Goal: Task Accomplishment & Management: Manage account settings

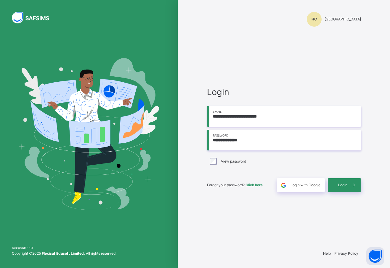
type input "**********"
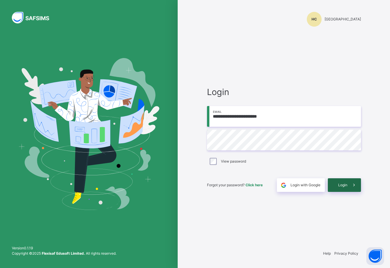
click at [341, 185] on span "Login" at bounding box center [342, 184] width 9 height 5
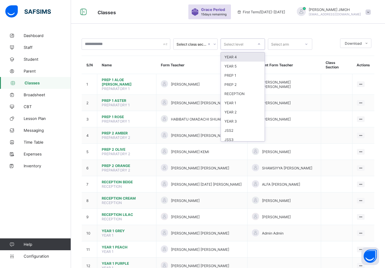
click at [260, 43] on icon at bounding box center [260, 44] width 4 height 6
click at [243, 93] on div "RECEPTION" at bounding box center [243, 93] width 44 height 9
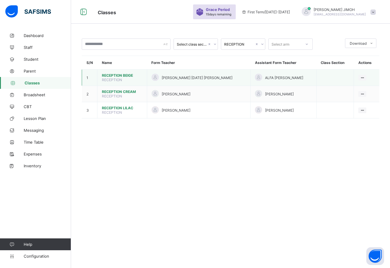
click at [111, 74] on span "RECEPTION BEIGE" at bounding box center [122, 75] width 41 height 4
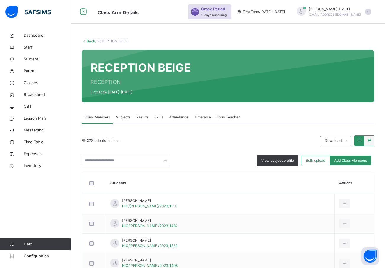
click at [127, 116] on span "Subjects" at bounding box center [123, 117] width 15 height 5
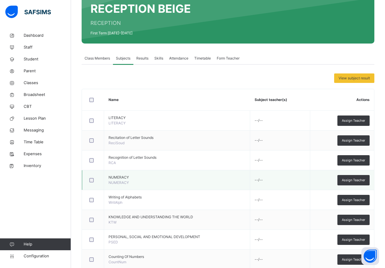
scroll to position [59, 0]
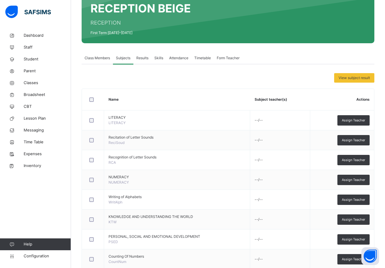
click at [356, 118] on div "Assign Teacher" at bounding box center [354, 120] width 32 height 10
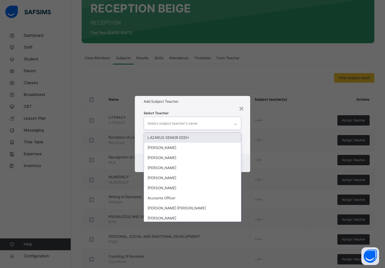
click at [163, 120] on div "Select subject teacher's name" at bounding box center [173, 123] width 50 height 11
type input "****"
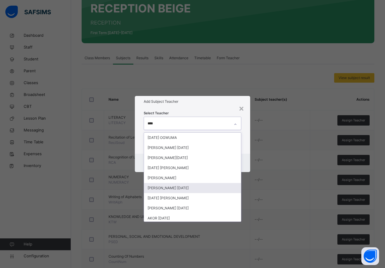
click at [167, 189] on div "[PERSON_NAME] [DATE]" at bounding box center [192, 188] width 97 height 10
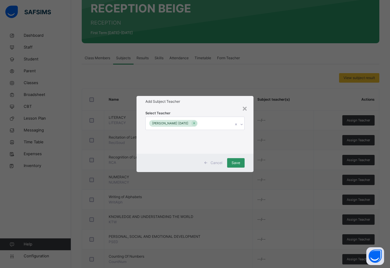
click at [249, 134] on div "Select Teacher [PERSON_NAME] [DATE]" at bounding box center [194, 130] width 117 height 46
click at [235, 163] on span "Save" at bounding box center [235, 162] width 9 height 5
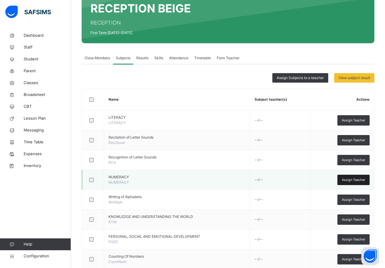
click at [351, 177] on span "Assign Teacher" at bounding box center [353, 179] width 23 height 5
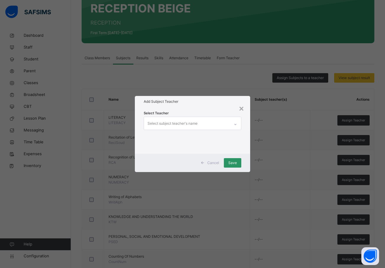
click at [154, 121] on div "Select subject teacher's name" at bounding box center [173, 123] width 50 height 11
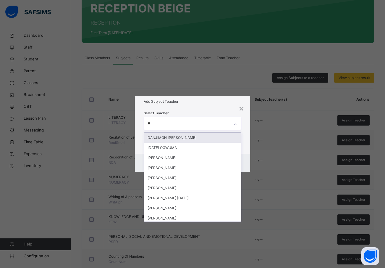
type input "*"
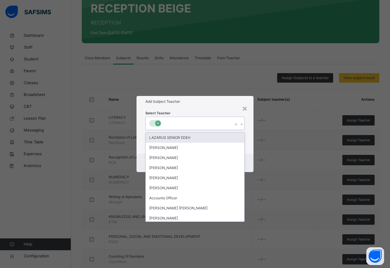
click at [155, 123] on div at bounding box center [158, 123] width 6 height 6
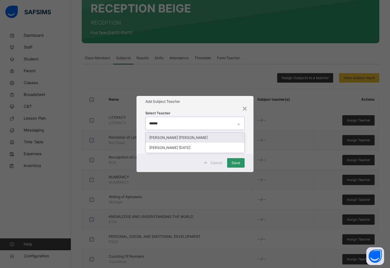
type input "*******"
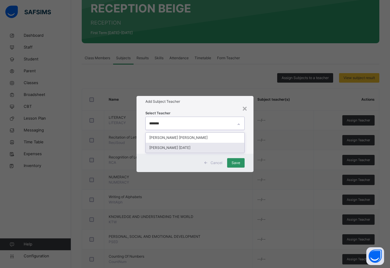
click at [160, 148] on div "[PERSON_NAME] [DATE]" at bounding box center [195, 148] width 99 height 10
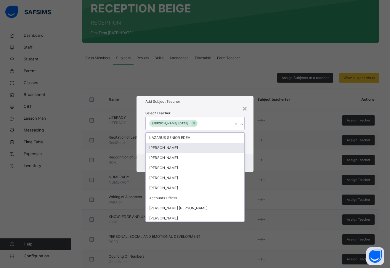
click at [250, 151] on div "Select Teacher option [PERSON_NAME] [DATE], selected. option [PERSON_NAME] focu…" at bounding box center [194, 130] width 117 height 46
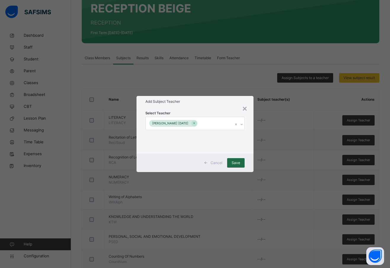
click at [236, 162] on span "Save" at bounding box center [235, 162] width 9 height 5
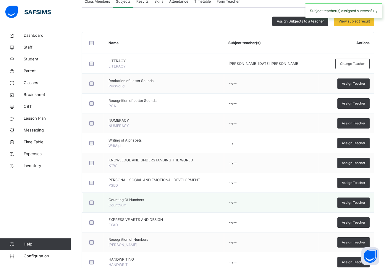
scroll to position [118, 0]
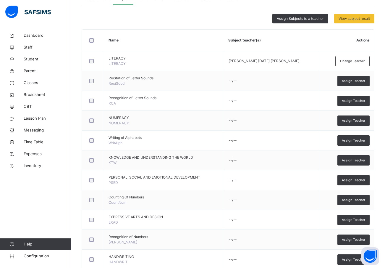
click at [355, 160] on span "Assign Teacher" at bounding box center [353, 160] width 23 height 5
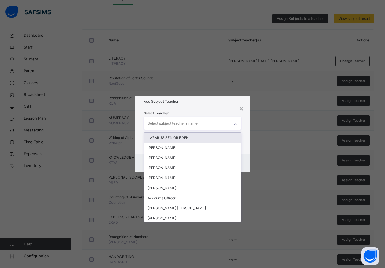
click at [166, 120] on div "Select subject teacher's name" at bounding box center [173, 123] width 50 height 11
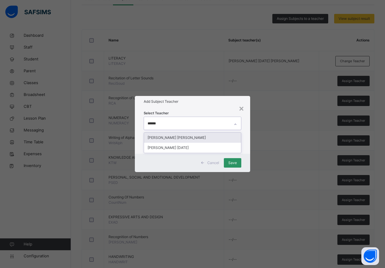
type input "*******"
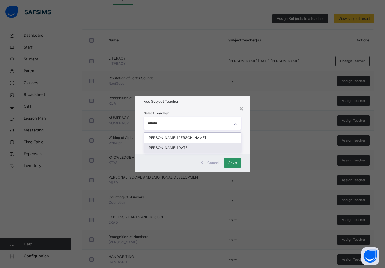
click at [180, 148] on div "[PERSON_NAME] [DATE]" at bounding box center [192, 148] width 97 height 10
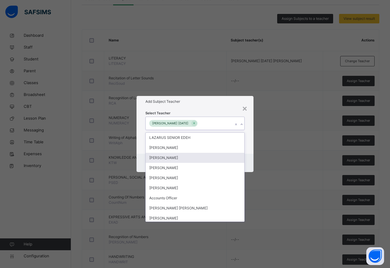
click at [249, 155] on div "Cancel Save" at bounding box center [194, 163] width 117 height 18
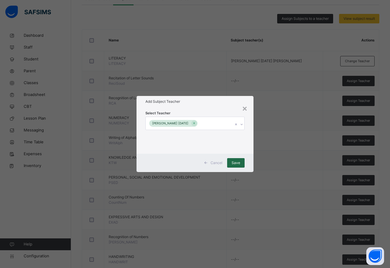
click at [235, 163] on span "Save" at bounding box center [235, 162] width 9 height 5
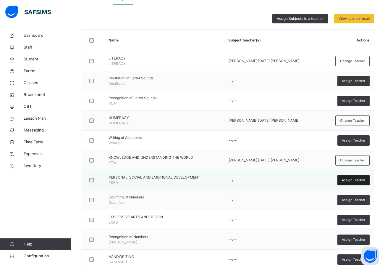
click at [360, 181] on span "Assign Teacher" at bounding box center [353, 180] width 23 height 5
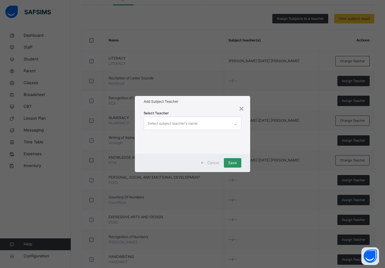
click at [157, 123] on div "Select subject teacher's name" at bounding box center [173, 123] width 50 height 11
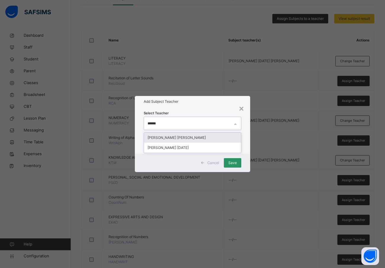
type input "*******"
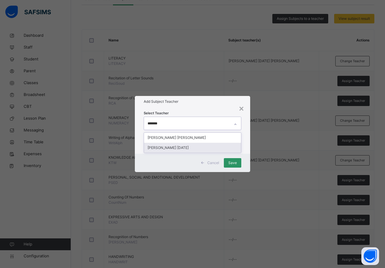
click at [179, 147] on div "[PERSON_NAME] [DATE]" at bounding box center [192, 148] width 97 height 10
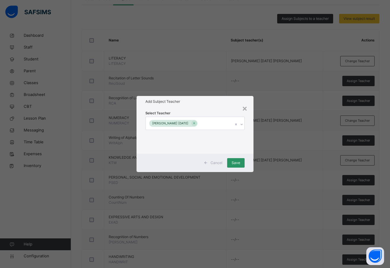
click at [250, 143] on div "Select Teacher [PERSON_NAME] [DATE]" at bounding box center [194, 130] width 117 height 46
click at [237, 162] on span "Save" at bounding box center [235, 162] width 9 height 5
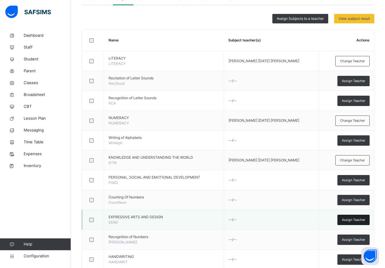
click at [356, 219] on span "Assign Teacher" at bounding box center [353, 219] width 23 height 5
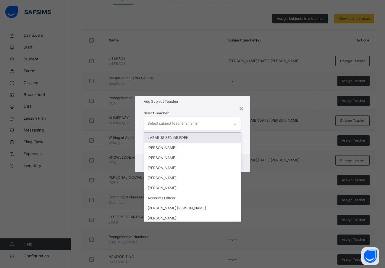
click at [155, 117] on div "Select subject teacher's name" at bounding box center [187, 123] width 86 height 12
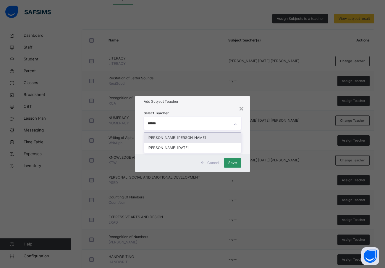
type input "*******"
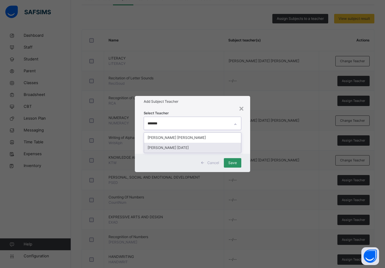
click at [172, 147] on div "[PERSON_NAME] [DATE]" at bounding box center [192, 148] width 97 height 10
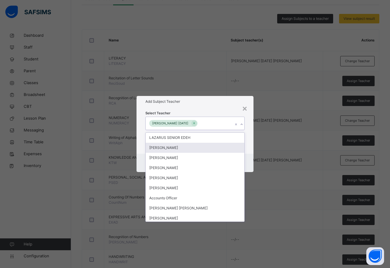
click at [248, 147] on div "Select Teacher option [PERSON_NAME] [DATE], selected. option [PERSON_NAME] focu…" at bounding box center [194, 130] width 117 height 46
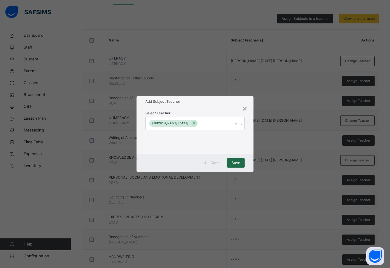
click at [239, 161] on span "Save" at bounding box center [235, 162] width 9 height 5
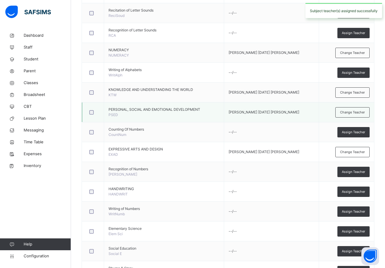
scroll to position [207, 0]
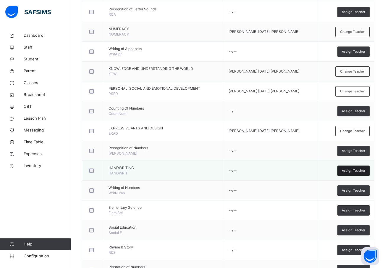
click at [353, 169] on span "Assign Teacher" at bounding box center [353, 170] width 23 height 5
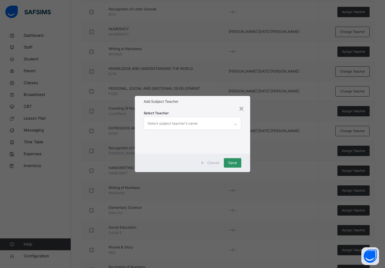
click at [171, 125] on div "Select subject teacher's name" at bounding box center [173, 123] width 50 height 11
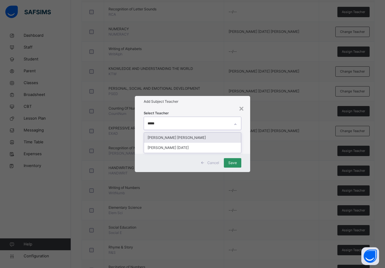
type input "******"
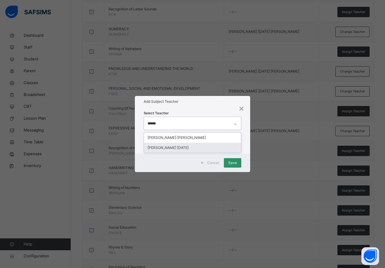
click at [175, 148] on div "[PERSON_NAME] [DATE]" at bounding box center [192, 148] width 97 height 10
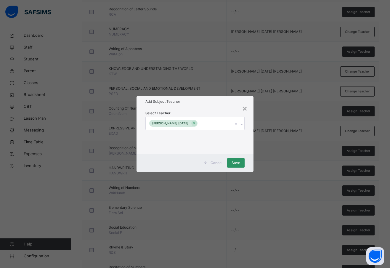
click at [247, 151] on div "Select Teacher [PERSON_NAME] [DATE]" at bounding box center [194, 130] width 117 height 46
click at [237, 162] on span "Save" at bounding box center [235, 162] width 9 height 5
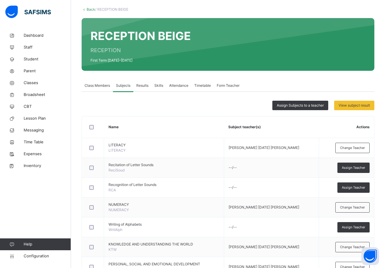
scroll to position [27, 0]
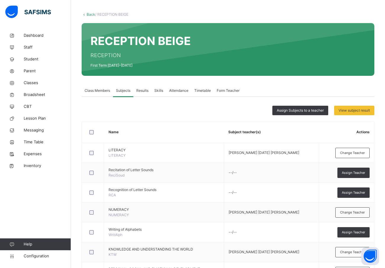
click at [97, 90] on span "Class Members" at bounding box center [97, 90] width 25 height 5
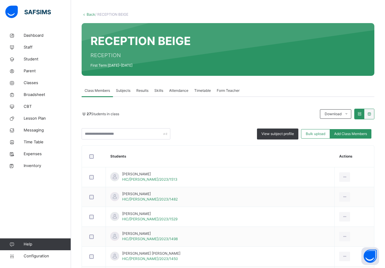
click at [122, 91] on span "Subjects" at bounding box center [123, 90] width 15 height 5
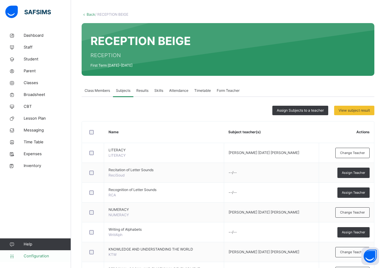
click at [29, 255] on span "Configuration" at bounding box center [47, 256] width 47 height 6
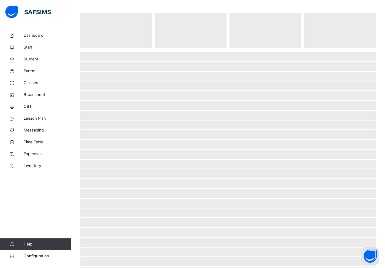
scroll to position [11, 0]
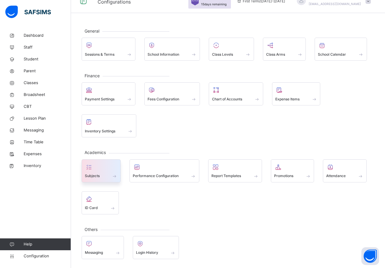
click at [108, 170] on div at bounding box center [101, 167] width 33 height 9
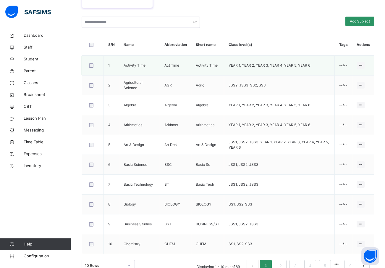
scroll to position [148, 0]
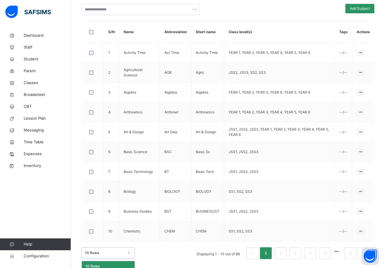
click at [128, 252] on div "option 20 Rows focused, 2 of 3. 3 results available. Use Up and Down to choose …" at bounding box center [108, 252] width 53 height 11
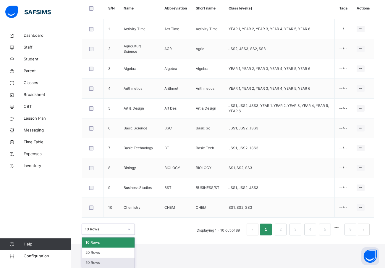
click at [107, 261] on div "50 Rows" at bounding box center [108, 263] width 53 height 10
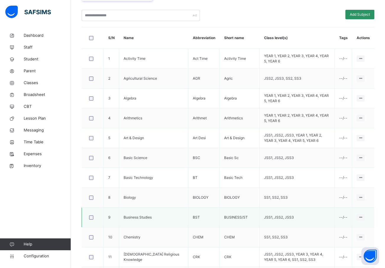
scroll to position [113, 0]
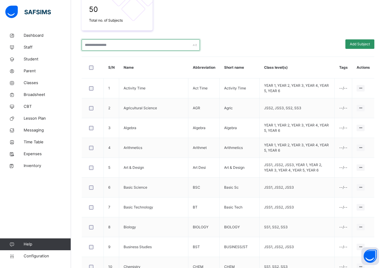
click at [114, 46] on input "text" at bounding box center [141, 44] width 118 height 11
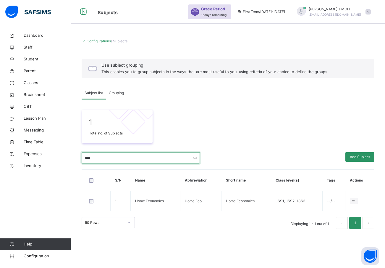
scroll to position [0, 0]
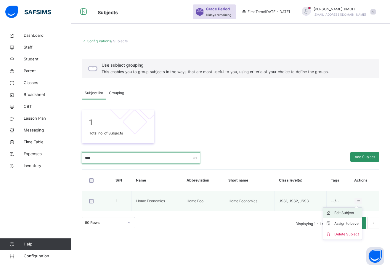
type input "****"
click at [346, 213] on div "Edit Subject" at bounding box center [346, 213] width 25 height 6
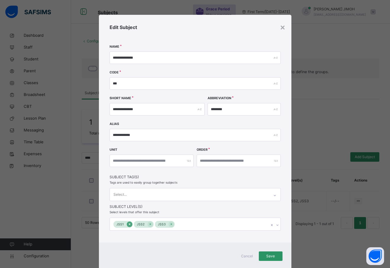
click at [128, 224] on icon at bounding box center [128, 224] width 1 height 2
click at [266, 254] on span "Save" at bounding box center [270, 255] width 15 height 5
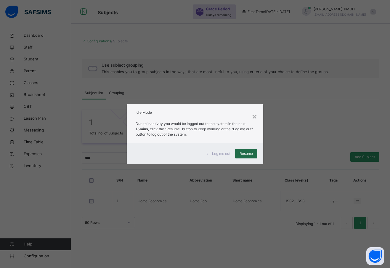
click at [248, 153] on span "Resume" at bounding box center [245, 153] width 13 height 5
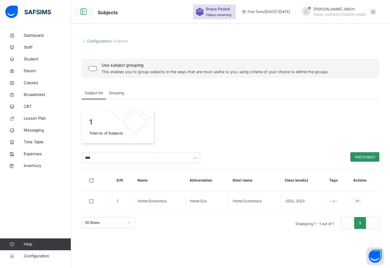
click at [84, 10] on icon at bounding box center [83, 12] width 10 height 11
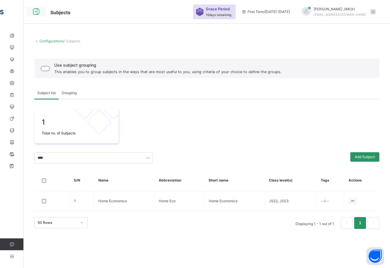
click at [39, 10] on icon at bounding box center [36, 12] width 10 height 11
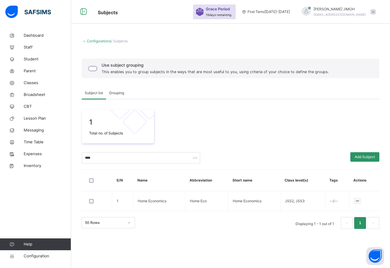
click at [113, 92] on span "Grouping" at bounding box center [116, 92] width 15 height 5
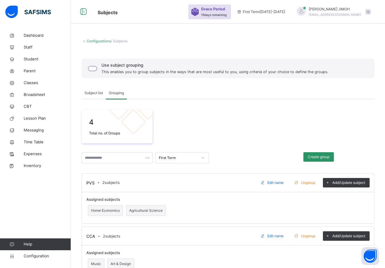
click at [94, 93] on span "Subject list" at bounding box center [94, 92] width 18 height 5
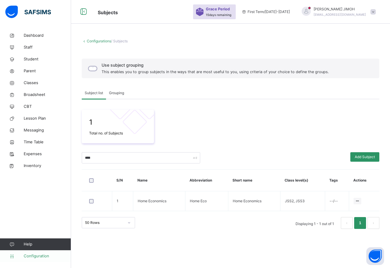
click at [34, 257] on span "Configuration" at bounding box center [47, 256] width 47 height 6
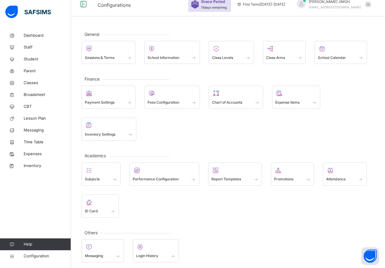
scroll to position [11, 0]
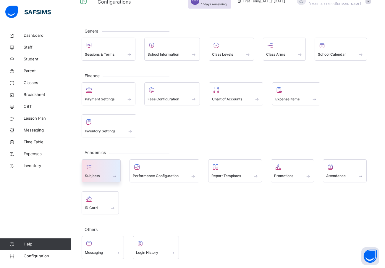
click at [115, 176] on span at bounding box center [115, 175] width 6 height 5
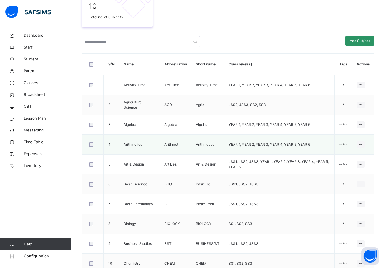
scroll to position [118, 0]
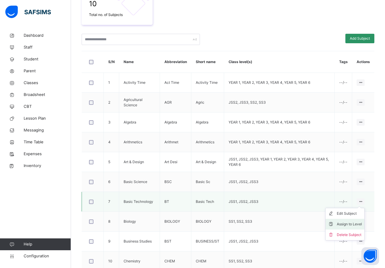
click at [350, 224] on div "Assign to Level" at bounding box center [349, 224] width 25 height 6
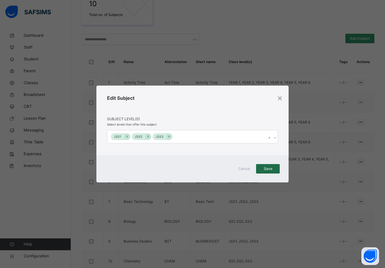
click at [276, 168] on div "Save" at bounding box center [268, 168] width 24 height 9
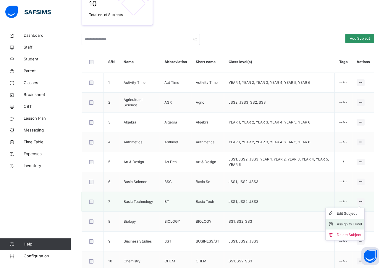
click at [351, 223] on div "Assign to Level" at bounding box center [349, 224] width 25 height 6
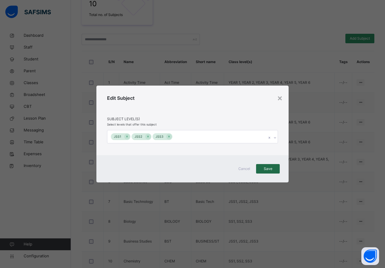
click at [270, 169] on span "Save" at bounding box center [268, 168] width 15 height 5
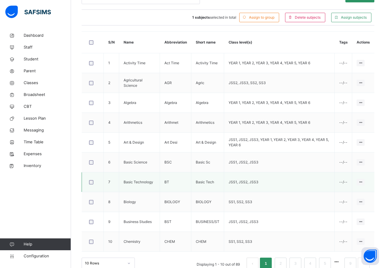
scroll to position [170, 0]
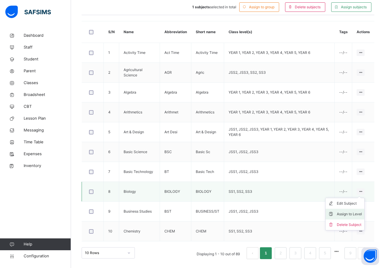
click at [354, 214] on div "Assign to Level" at bounding box center [349, 214] width 25 height 6
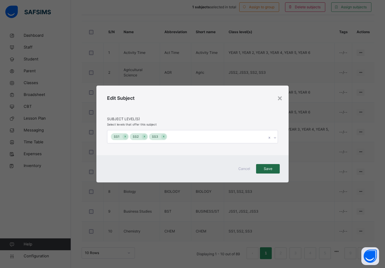
click at [270, 167] on span "Save" at bounding box center [268, 168] width 15 height 5
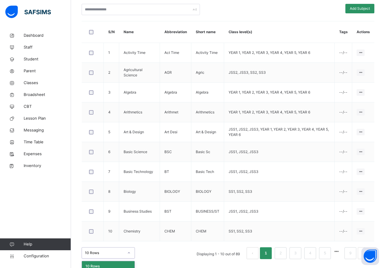
scroll to position [172, 0]
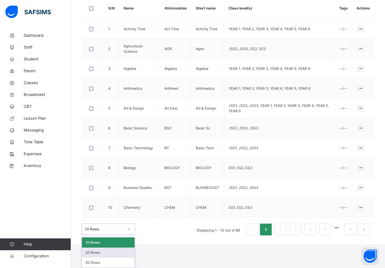
click at [127, 235] on div "option 20 Rows focused, 2 of 3. 3 results available. Use Up and Down to choose …" at bounding box center [108, 228] width 53 height 11
click at [102, 263] on div "50 Rows" at bounding box center [108, 263] width 53 height 10
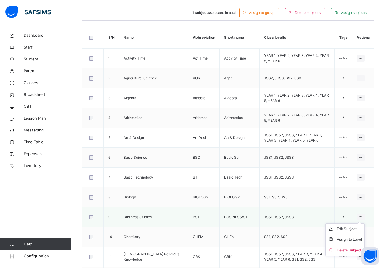
scroll to position [208, 0]
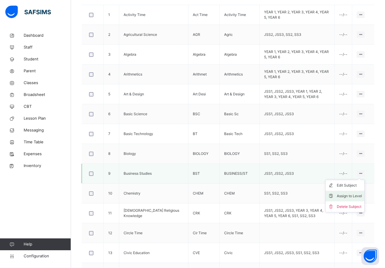
click at [352, 197] on div "Assign to Level" at bounding box center [349, 196] width 25 height 6
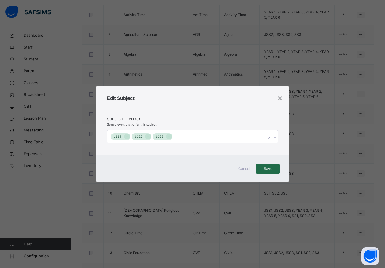
click at [269, 167] on span "Save" at bounding box center [268, 168] width 15 height 5
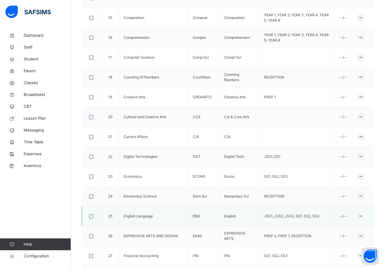
scroll to position [504, 0]
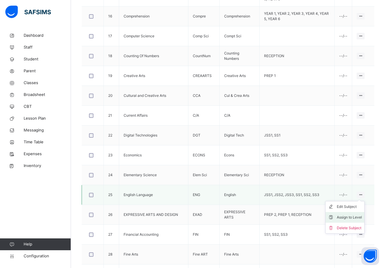
click at [351, 217] on div "Assign to Level" at bounding box center [349, 217] width 25 height 6
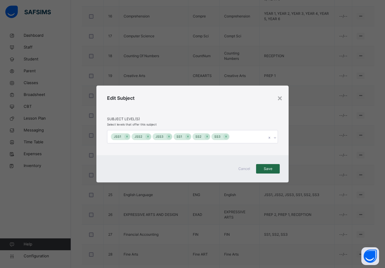
click at [270, 167] on span "Save" at bounding box center [268, 168] width 15 height 5
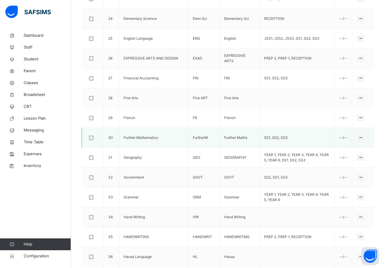
scroll to position [681, 0]
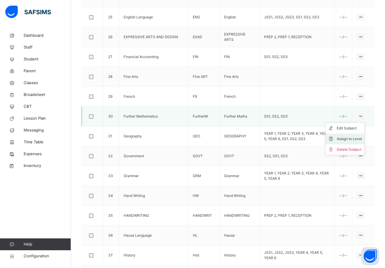
click at [344, 139] on div "Assign to Level" at bounding box center [349, 139] width 25 height 6
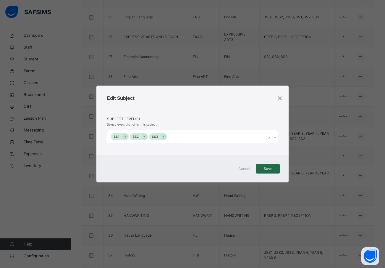
click at [268, 169] on span "Save" at bounding box center [268, 168] width 15 height 5
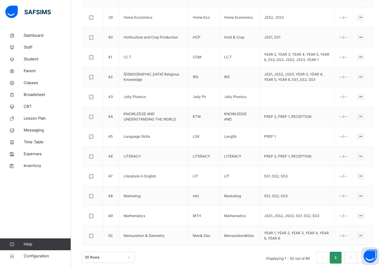
scroll to position [963, 0]
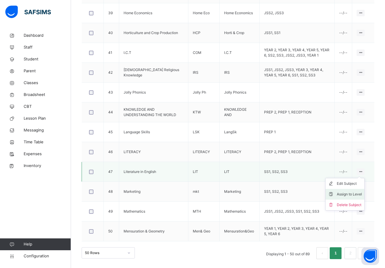
click at [355, 194] on div "Assign to Level" at bounding box center [349, 194] width 25 height 6
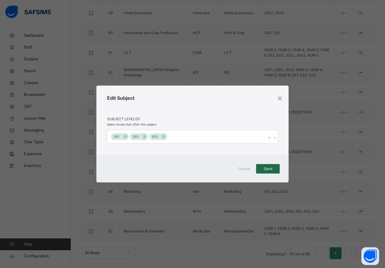
click at [275, 168] on span "Save" at bounding box center [268, 168] width 15 height 5
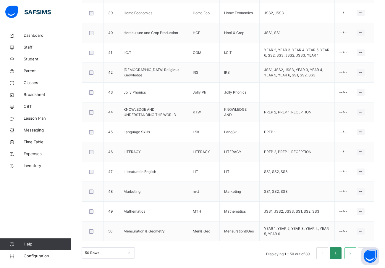
click at [353, 254] on link "2" at bounding box center [351, 253] width 6 height 8
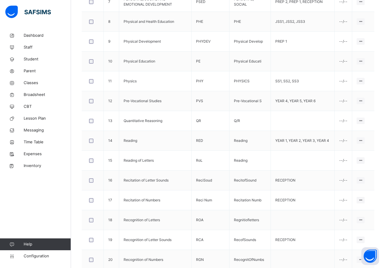
scroll to position [301, 0]
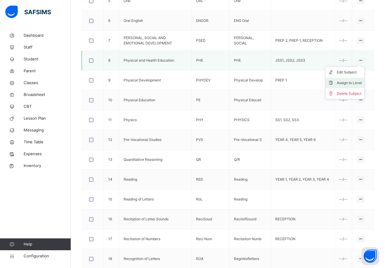
click at [356, 83] on div "Assign to Level" at bounding box center [349, 83] width 25 height 6
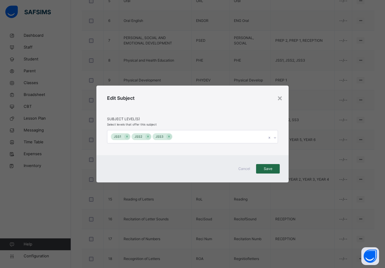
click at [269, 166] on span "Save" at bounding box center [268, 168] width 15 height 5
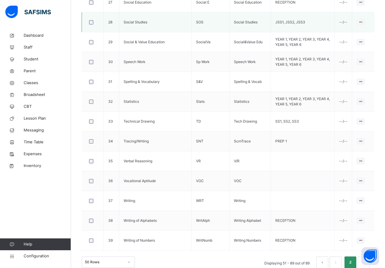
scroll to position [745, 0]
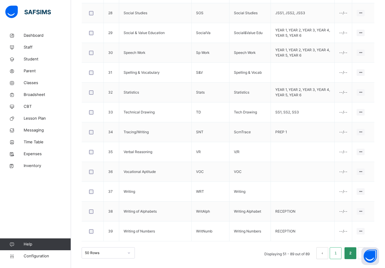
click at [339, 253] on link "1" at bounding box center [336, 253] width 6 height 8
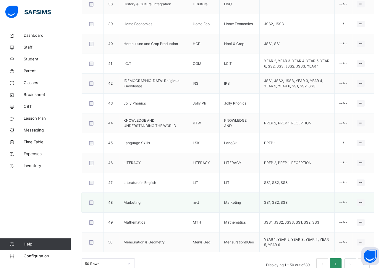
scroll to position [963, 0]
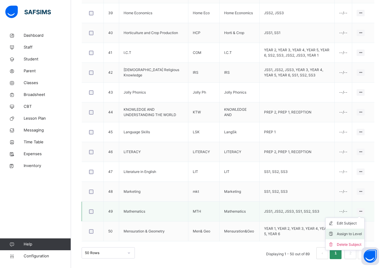
click at [354, 234] on div "Assign to Level" at bounding box center [349, 234] width 25 height 6
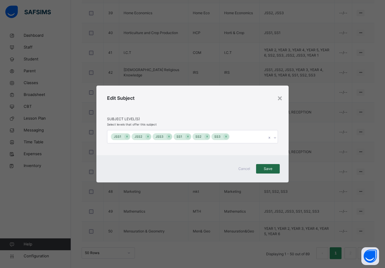
click at [269, 168] on span "Save" at bounding box center [268, 168] width 15 height 5
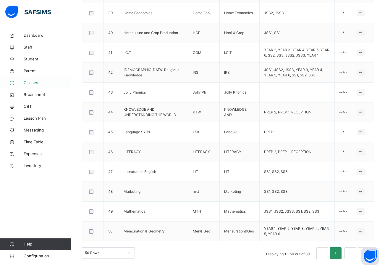
click at [33, 82] on span "Classes" at bounding box center [47, 83] width 47 height 6
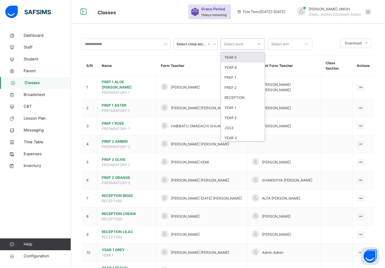
click at [257, 45] on div at bounding box center [259, 43] width 10 height 9
click at [237, 115] on div "JSS2" at bounding box center [243, 115] width 44 height 10
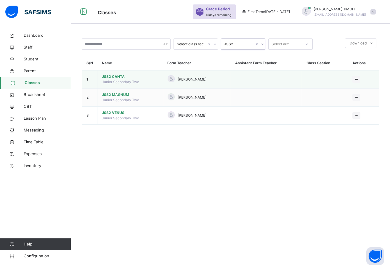
click at [113, 75] on span "JSS2 CANTA" at bounding box center [130, 76] width 57 height 5
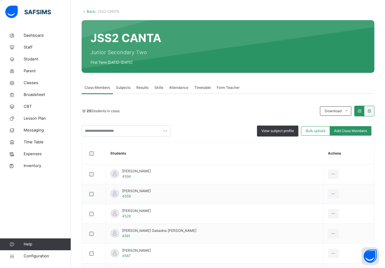
scroll to position [59, 0]
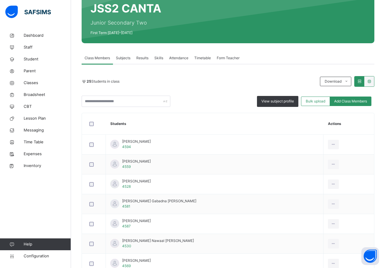
click at [123, 57] on span "Subjects" at bounding box center [123, 57] width 15 height 5
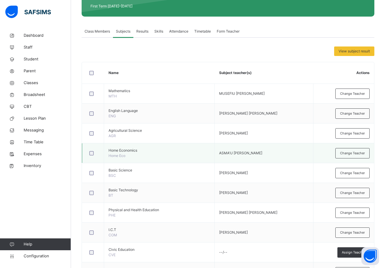
scroll to position [0, 0]
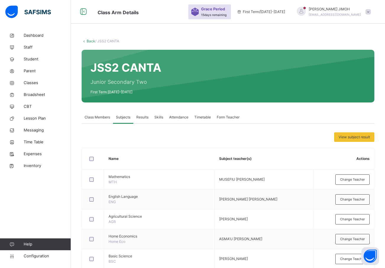
click at [92, 115] on span "Class Members" at bounding box center [97, 117] width 25 height 5
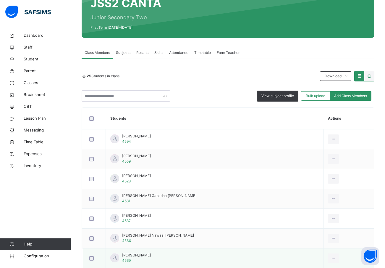
scroll to position [10, 0]
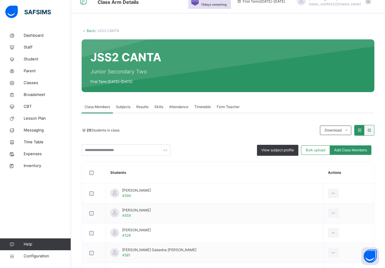
click at [122, 105] on span "Subjects" at bounding box center [123, 106] width 15 height 5
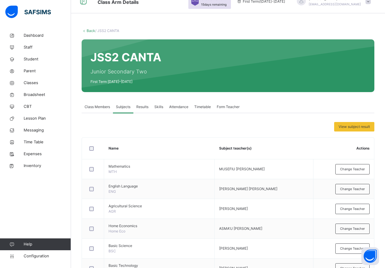
click at [93, 104] on div "Class Members" at bounding box center [97, 107] width 31 height 12
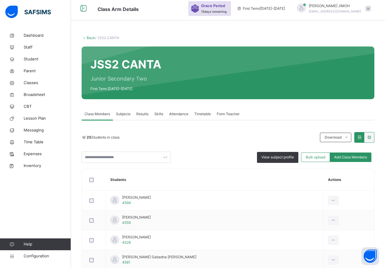
scroll to position [0, 0]
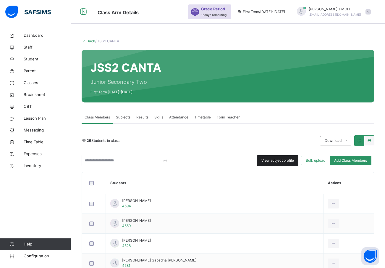
click at [282, 161] on span "View subject profile" at bounding box center [278, 160] width 33 height 5
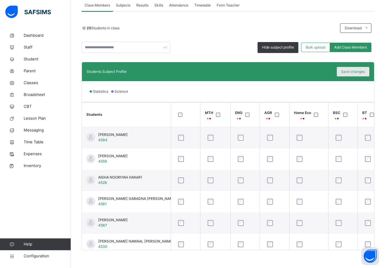
click at [364, 70] on span "Save changes" at bounding box center [354, 71] width 24 height 5
click at [356, 71] on span "Save changes" at bounding box center [354, 71] width 24 height 5
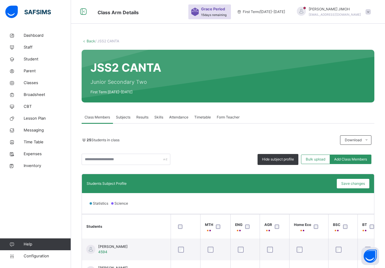
click at [92, 40] on link "Back" at bounding box center [91, 41] width 9 height 4
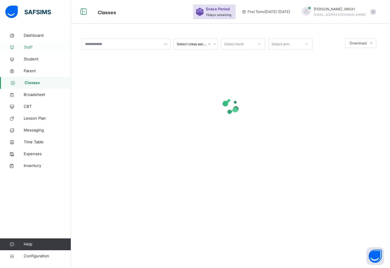
click at [29, 46] on span "Staff" at bounding box center [47, 47] width 47 height 6
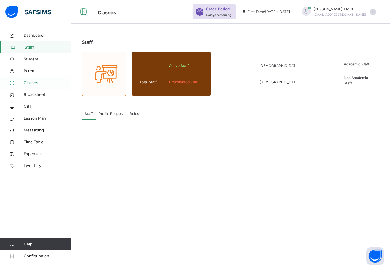
click at [33, 82] on span "Classes" at bounding box center [47, 83] width 47 height 6
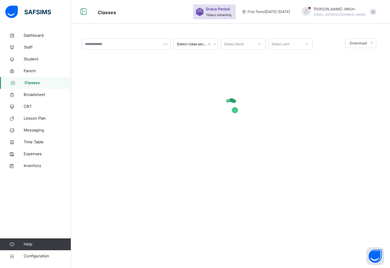
click at [260, 43] on icon at bounding box center [260, 44] width 4 height 6
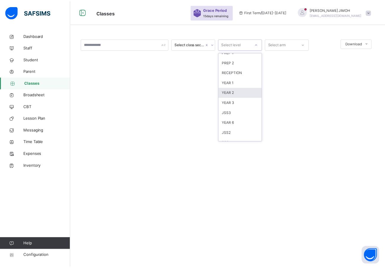
scroll to position [62, 0]
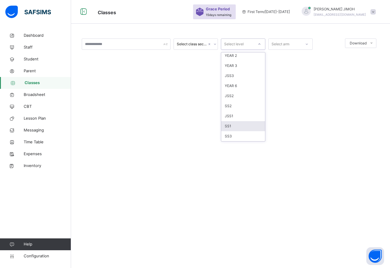
click at [233, 126] on div "SS1" at bounding box center [243, 126] width 44 height 10
click at [180, 98] on div at bounding box center [231, 106] width 298 height 24
click at [179, 95] on div at bounding box center [231, 106] width 298 height 24
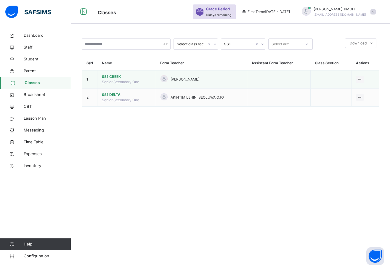
click at [112, 75] on span "SS1 CREEK" at bounding box center [126, 76] width 49 height 5
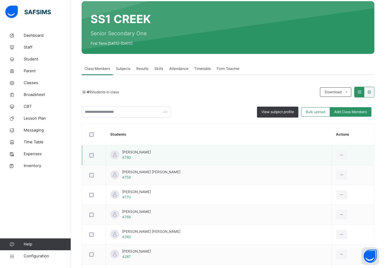
scroll to position [59, 0]
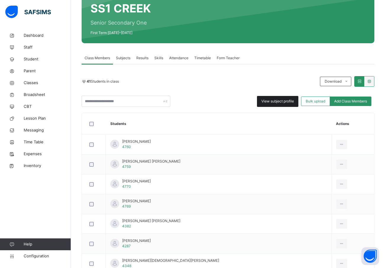
click at [278, 99] on span "View subject profile" at bounding box center [278, 101] width 33 height 5
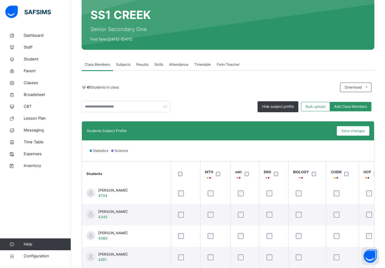
scroll to position [753, 0]
click at [356, 128] on div "Save changes" at bounding box center [353, 130] width 33 height 9
click at [364, 131] on span "Save changes" at bounding box center [354, 130] width 24 height 5
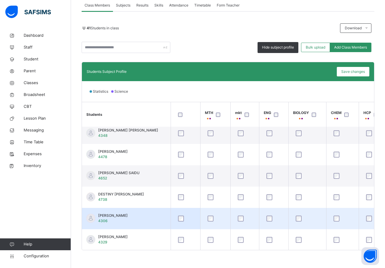
scroll to position [132, 0]
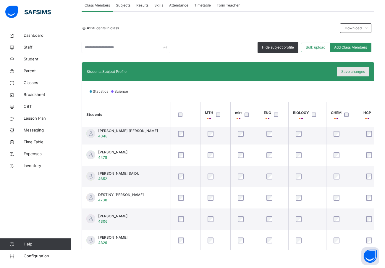
click at [356, 73] on span "Save changes" at bounding box center [354, 71] width 24 height 5
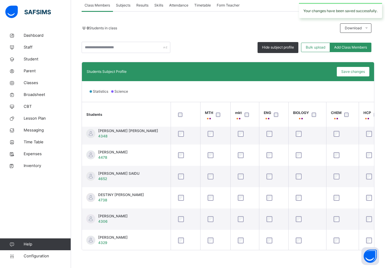
scroll to position [23, 0]
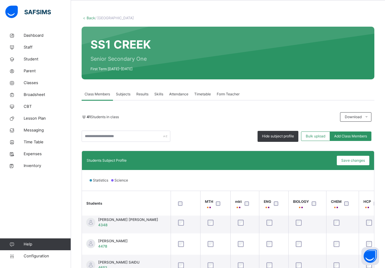
click at [90, 17] on link "Back" at bounding box center [91, 18] width 9 height 4
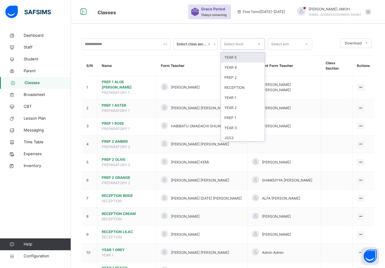
click at [260, 42] on icon at bounding box center [260, 44] width 4 height 6
click at [28, 45] on span "Staff" at bounding box center [47, 47] width 47 height 6
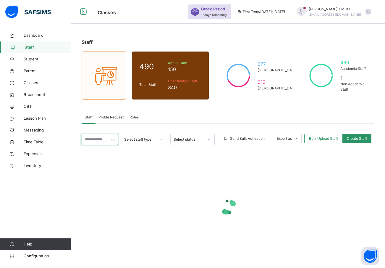
click at [96, 140] on input "text" at bounding box center [100, 139] width 36 height 11
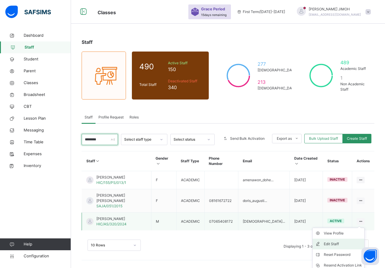
type input "********"
click at [342, 241] on div "Edit Staff" at bounding box center [343, 244] width 38 height 6
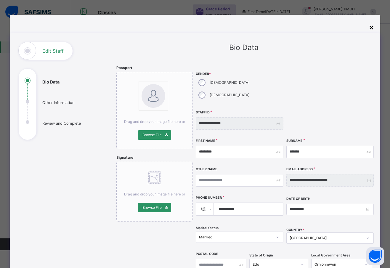
click at [369, 27] on div "×" at bounding box center [372, 27] width 6 height 12
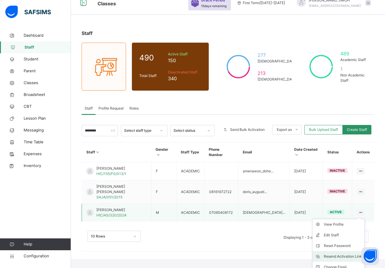
scroll to position [14, 0]
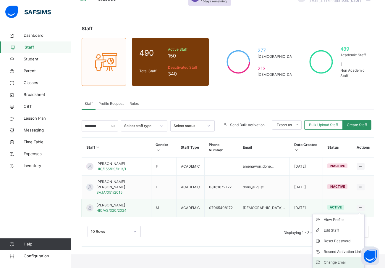
click at [339, 259] on div "Change Email" at bounding box center [343, 262] width 38 height 6
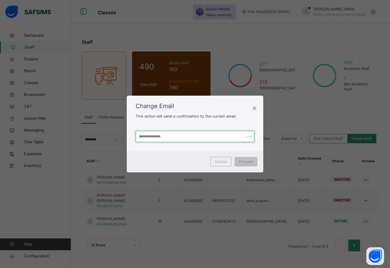
click at [144, 137] on input "text" at bounding box center [195, 136] width 119 height 11
paste input "**********"
click at [169, 136] on input "**********" at bounding box center [195, 136] width 119 height 11
type input "**********"
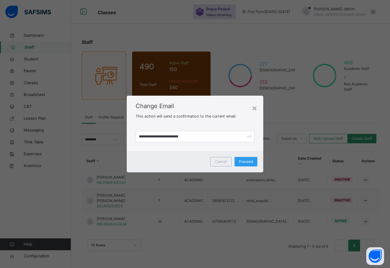
click at [242, 161] on span "Proceed" at bounding box center [246, 161] width 14 height 5
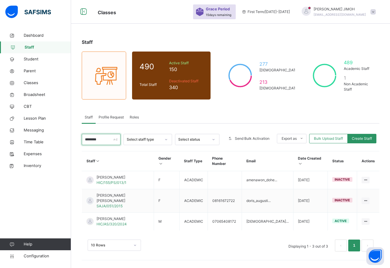
click at [102, 138] on input "********" at bounding box center [101, 139] width 39 height 11
type input "********"
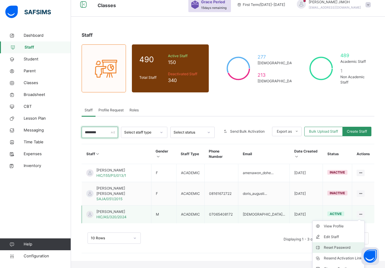
scroll to position [14, 0]
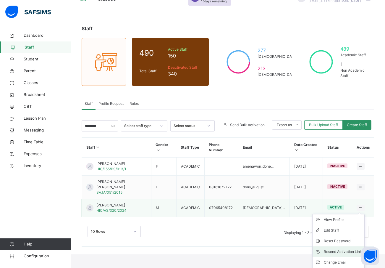
click at [346, 249] on div "Resend Activation Link" at bounding box center [343, 252] width 38 height 6
click at [339, 249] on div "Resend Activation Link" at bounding box center [343, 252] width 38 height 6
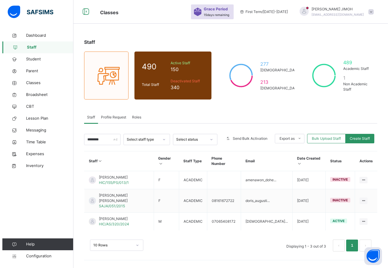
scroll to position [0, 0]
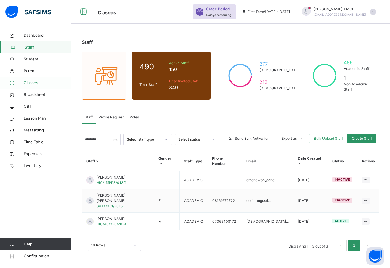
click at [36, 81] on span "Classes" at bounding box center [47, 83] width 47 height 6
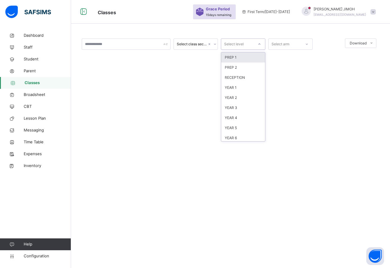
click at [259, 43] on icon at bounding box center [260, 44] width 4 height 6
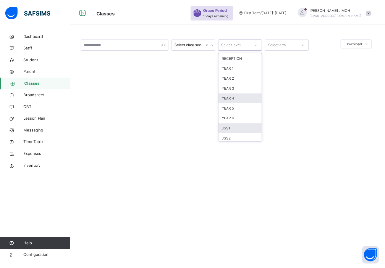
scroll to position [30, 0]
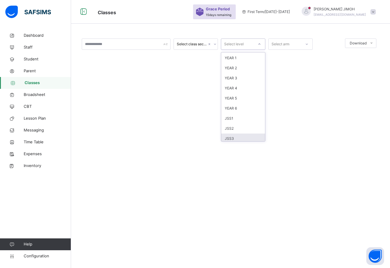
click at [237, 136] on div "JSS3" at bounding box center [243, 139] width 44 height 10
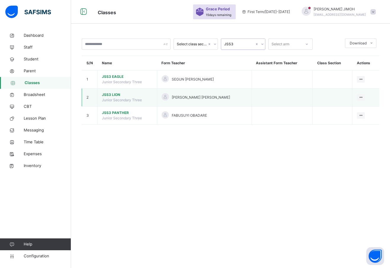
click at [110, 94] on span "JSS3 LION" at bounding box center [127, 94] width 51 height 5
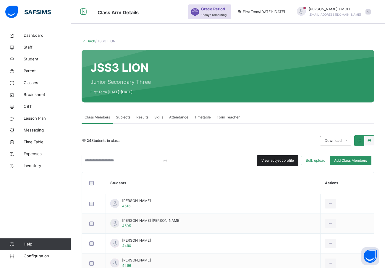
click at [290, 160] on span "View subject profile" at bounding box center [278, 160] width 33 height 5
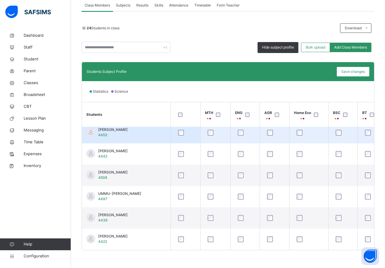
scroll to position [391, 0]
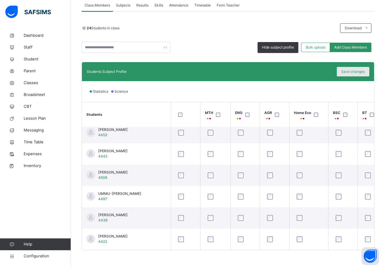
click at [350, 71] on span "Save changes" at bounding box center [354, 71] width 24 height 5
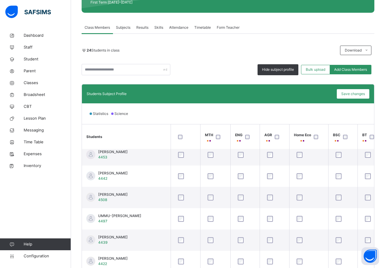
scroll to position [23, 0]
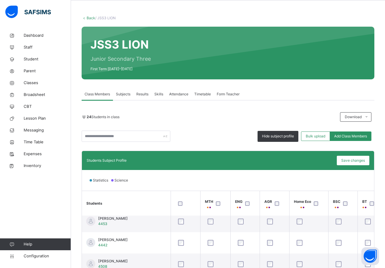
click at [91, 18] on link "Back" at bounding box center [91, 18] width 9 height 4
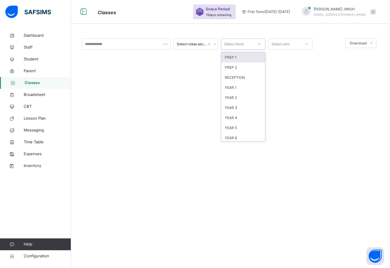
click at [257, 45] on div at bounding box center [259, 43] width 10 height 9
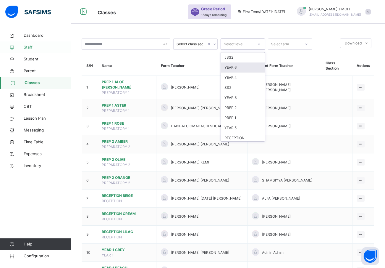
click at [28, 46] on span "Staff" at bounding box center [47, 47] width 47 height 6
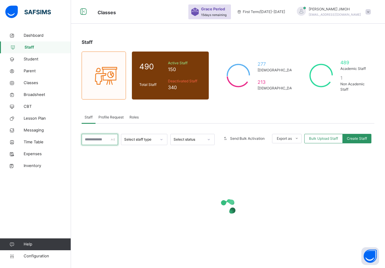
click at [97, 138] on input "text" at bounding box center [100, 139] width 36 height 11
type input "********"
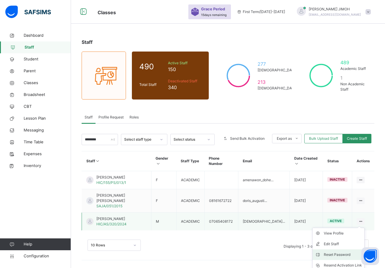
click at [342, 252] on div "Reset Password" at bounding box center [343, 255] width 38 height 6
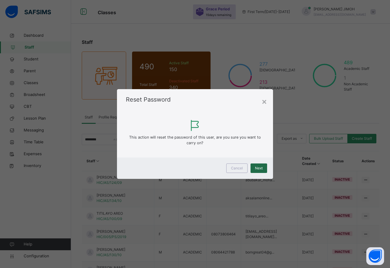
click at [259, 165] on span "Next" at bounding box center [259, 167] width 8 height 5
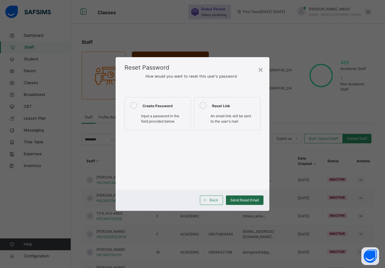
click at [241, 199] on span "Send Reset Email" at bounding box center [245, 199] width 29 height 5
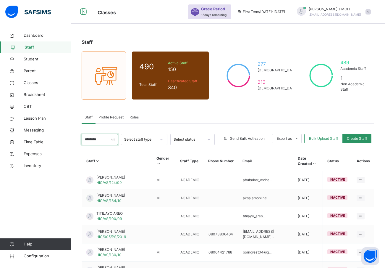
drag, startPoint x: 106, startPoint y: 138, endPoint x: 80, endPoint y: 137, distance: 26.1
click at [79, 138] on div "Staff 490 Total Staff Active Staff 150 Deactivated Staff 340 277 [DEMOGRAPHIC_D…" at bounding box center [228, 211] width 314 height 363
click at [32, 82] on span "Classes" at bounding box center [47, 83] width 47 height 6
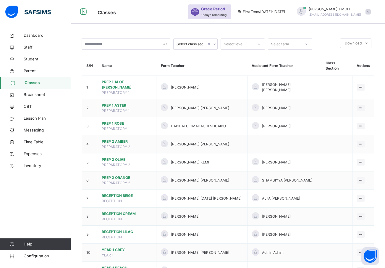
click at [214, 44] on icon at bounding box center [215, 44] width 4 height 6
drag, startPoint x: 213, startPoint y: 43, endPoint x: 237, endPoint y: 44, distance: 24.3
click at [214, 43] on div at bounding box center [215, 43] width 6 height 9
click at [261, 42] on div at bounding box center [259, 43] width 10 height 9
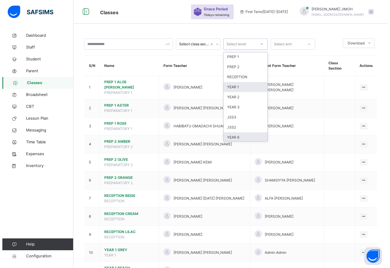
scroll to position [62, 0]
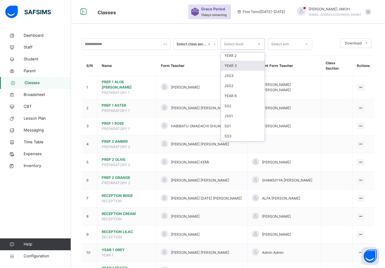
click at [240, 66] on div "YEAR 3" at bounding box center [243, 66] width 44 height 10
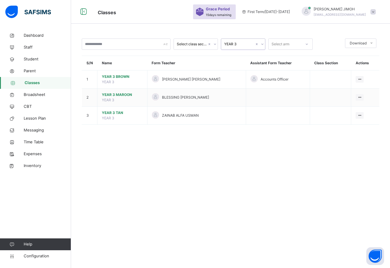
click at [260, 42] on div at bounding box center [262, 43] width 6 height 9
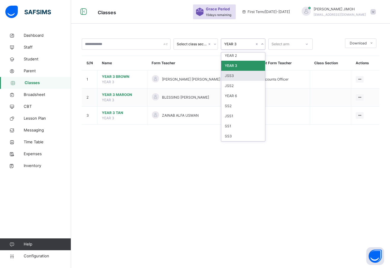
click at [236, 76] on div "JSS3" at bounding box center [243, 76] width 44 height 10
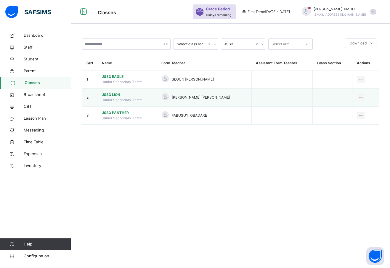
click at [112, 94] on span "JSS3 LION" at bounding box center [127, 94] width 51 height 5
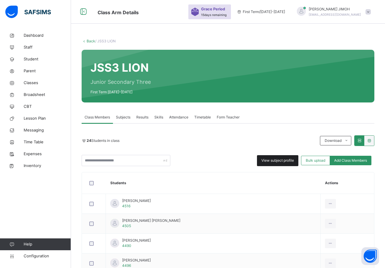
click at [281, 160] on span "View subject profile" at bounding box center [278, 160] width 33 height 5
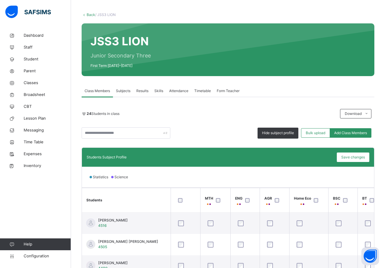
scroll to position [23, 0]
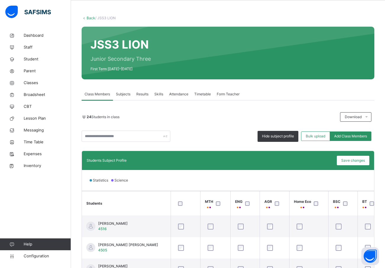
click at [93, 17] on link "Back" at bounding box center [91, 18] width 9 height 4
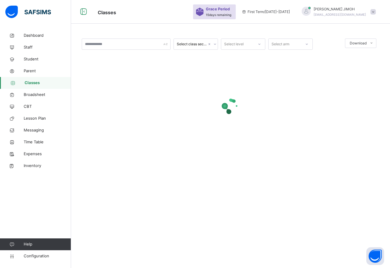
click at [258, 42] on icon at bounding box center [260, 44] width 4 height 6
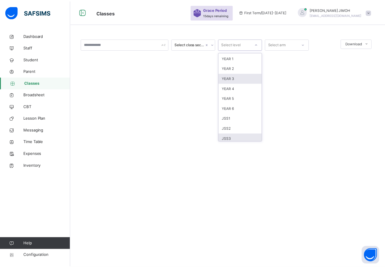
scroll to position [62, 0]
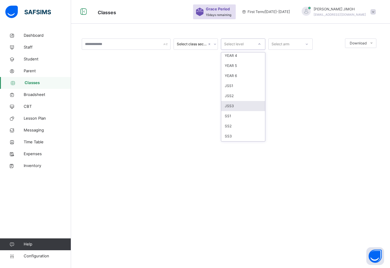
click at [241, 106] on div "JSS3" at bounding box center [243, 106] width 44 height 10
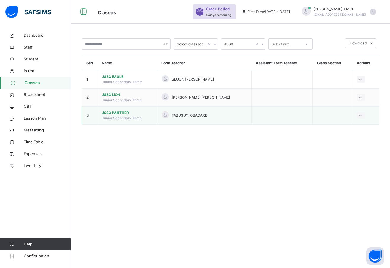
click at [112, 110] on span "JSS3 PANTHER" at bounding box center [127, 112] width 51 height 5
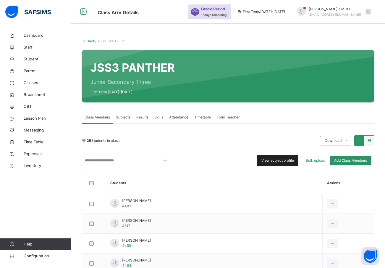
click at [284, 160] on span "View subject profile" at bounding box center [278, 160] width 33 height 5
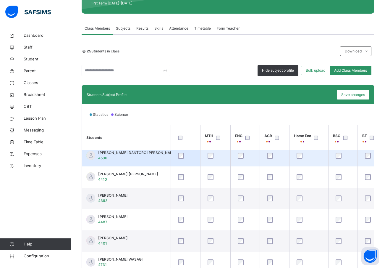
scroll to position [178, 0]
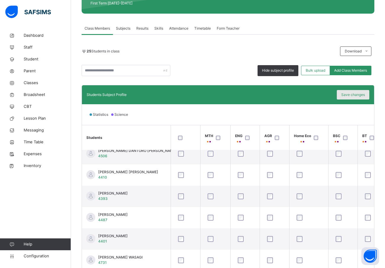
click at [353, 94] on span "Save changes" at bounding box center [354, 94] width 24 height 5
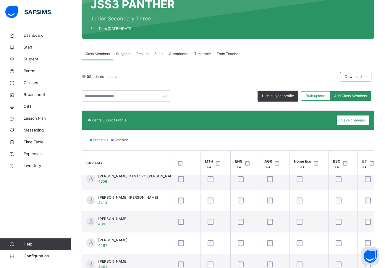
scroll to position [0, 0]
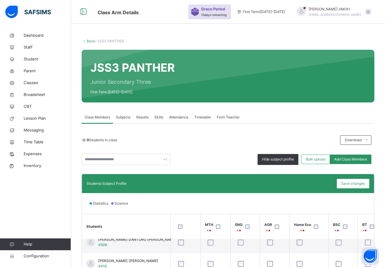
click at [90, 39] on link "Back" at bounding box center [91, 41] width 9 height 4
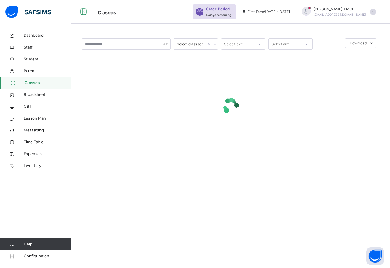
click at [260, 44] on icon at bounding box center [260, 44] width 4 height 6
click at [239, 97] on div "YEAR 2" at bounding box center [243, 98] width 44 height 10
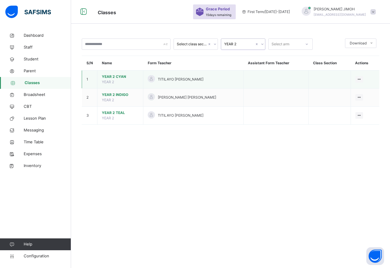
click at [114, 73] on td "YEAR 2 CYAN YEAR 2" at bounding box center [120, 79] width 46 height 18
click at [115, 76] on span "YEAR 2 CYAN" at bounding box center [120, 76] width 37 height 5
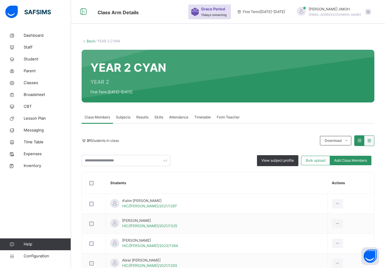
click at [125, 116] on span "Subjects" at bounding box center [123, 117] width 15 height 5
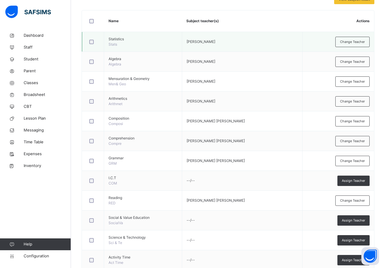
scroll to position [148, 0]
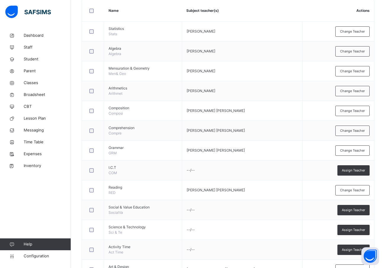
click at [356, 170] on span "Assign Teacher" at bounding box center [353, 170] width 23 height 5
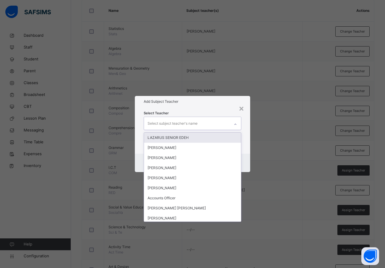
click at [158, 121] on div "Select subject teacher's name" at bounding box center [173, 123] width 50 height 11
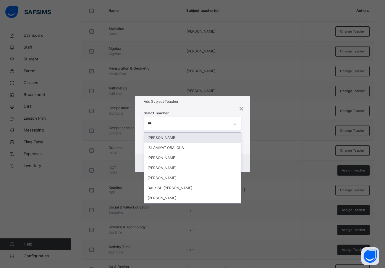
type input "****"
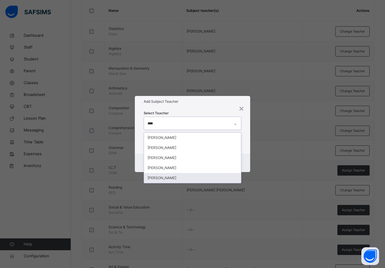
click at [195, 177] on div "[PERSON_NAME]" at bounding box center [192, 178] width 97 height 10
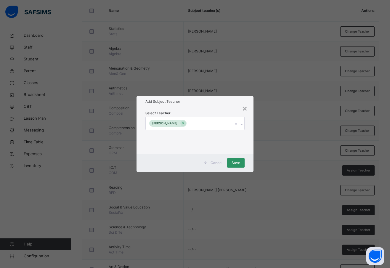
click at [249, 149] on div "Select Teacher BALA [PERSON_NAME]" at bounding box center [194, 130] width 117 height 46
click at [234, 161] on span "Save" at bounding box center [235, 162] width 9 height 5
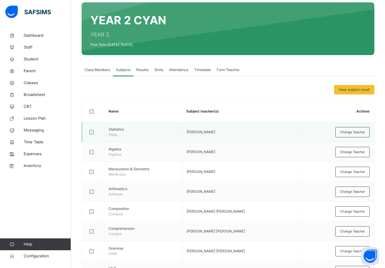
scroll to position [0, 0]
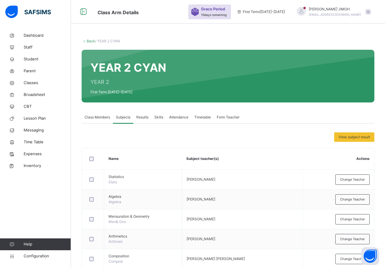
click at [91, 40] on link "Back" at bounding box center [91, 41] width 9 height 4
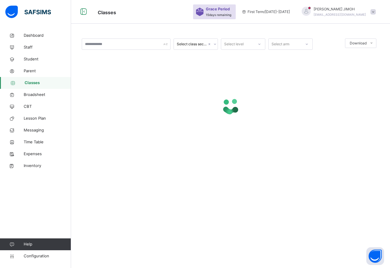
click at [259, 42] on icon at bounding box center [260, 44] width 4 height 6
click at [243, 97] on div "YEAR 2" at bounding box center [243, 98] width 44 height 10
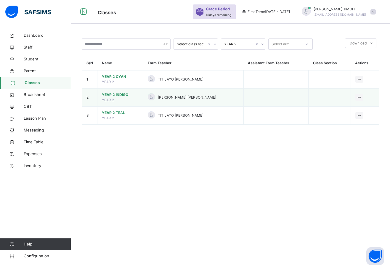
click at [105, 94] on span "YEAR 2 INDIGO" at bounding box center [120, 94] width 37 height 5
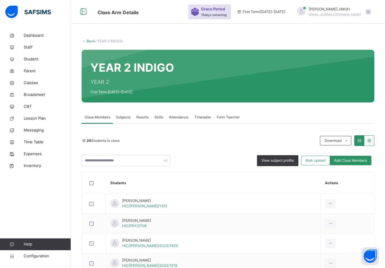
click at [126, 117] on span "Subjects" at bounding box center [123, 117] width 15 height 5
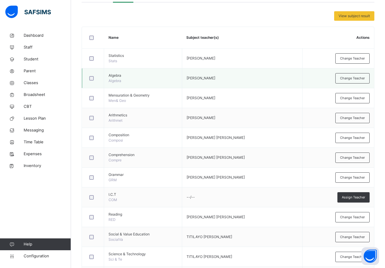
scroll to position [148, 0]
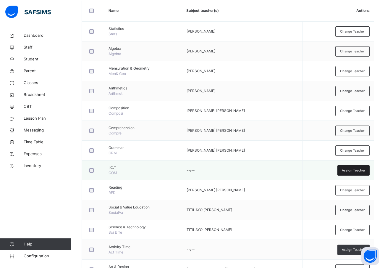
click at [358, 171] on span "Assign Teacher" at bounding box center [353, 170] width 23 height 5
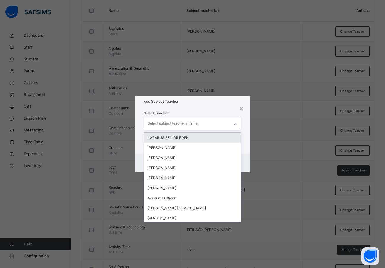
click at [158, 123] on div "Select subject teacher's name" at bounding box center [173, 123] width 50 height 11
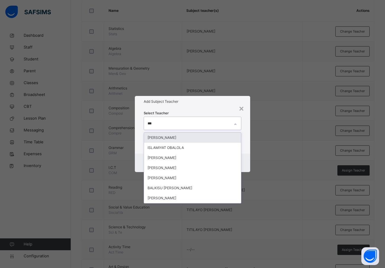
type input "****"
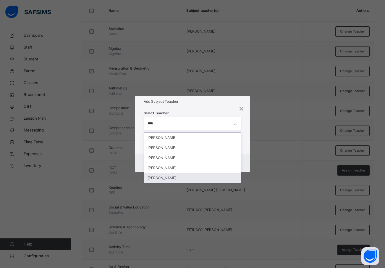
click at [178, 177] on div "[PERSON_NAME]" at bounding box center [192, 178] width 97 height 10
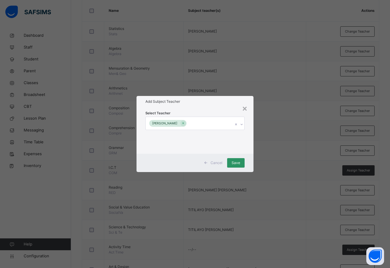
click at [253, 157] on div "Cancel Save" at bounding box center [194, 163] width 117 height 18
click at [238, 160] on span "Save" at bounding box center [235, 162] width 9 height 5
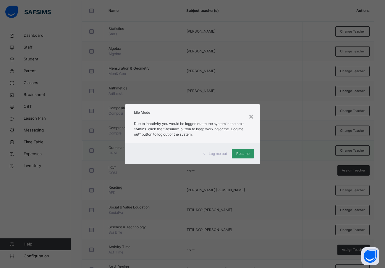
click at [243, 153] on span "Resume" at bounding box center [243, 153] width 13 height 5
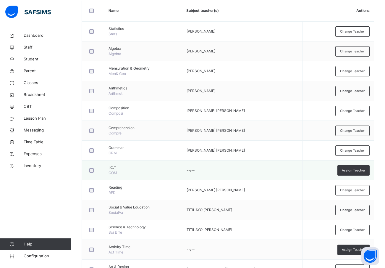
click at [88, 168] on div at bounding box center [93, 170] width 13 height 12
click at [356, 170] on span "Assign Teacher" at bounding box center [353, 170] width 23 height 5
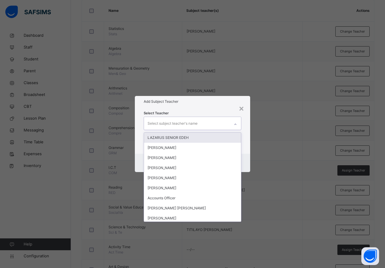
click at [155, 123] on div "Select subject teacher's name" at bounding box center [173, 123] width 50 height 11
type input "****"
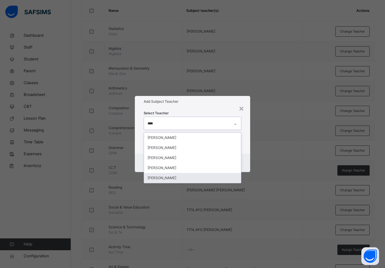
click at [182, 176] on div "[PERSON_NAME]" at bounding box center [192, 178] width 97 height 10
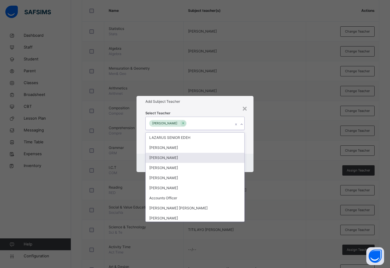
click at [282, 135] on div "× Add Subject Teacher Select Teacher option [PERSON_NAME], selected. option [PE…" at bounding box center [195, 134] width 390 height 268
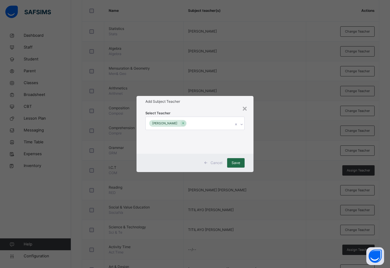
click at [239, 161] on span "Save" at bounding box center [235, 162] width 9 height 5
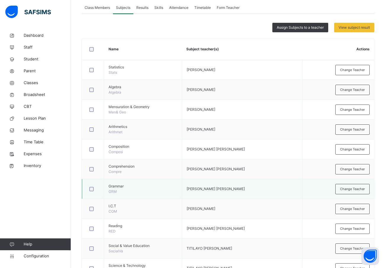
scroll to position [30, 0]
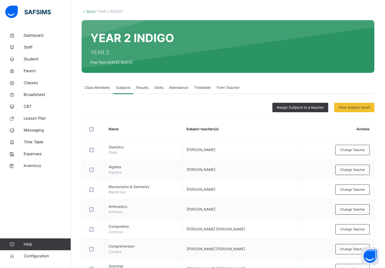
click at [88, 10] on link "Back" at bounding box center [91, 11] width 9 height 4
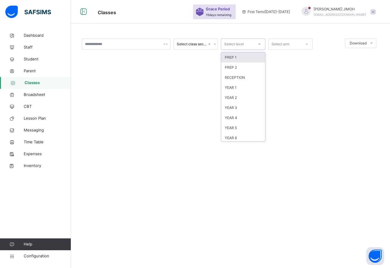
click at [257, 41] on div at bounding box center [259, 43] width 10 height 9
click at [239, 97] on div "YEAR 2" at bounding box center [243, 98] width 44 height 10
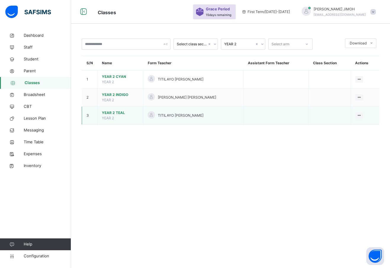
click at [109, 113] on span "YEAR 2 TEAL" at bounding box center [120, 112] width 37 height 5
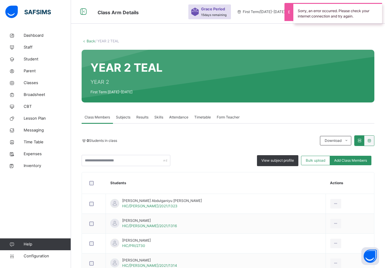
click at [121, 116] on span "Subjects" at bounding box center [123, 117] width 15 height 5
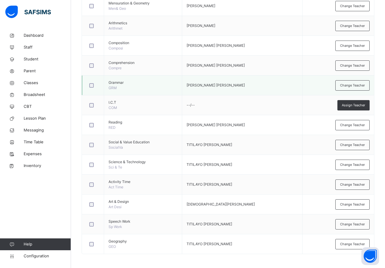
scroll to position [214, 0]
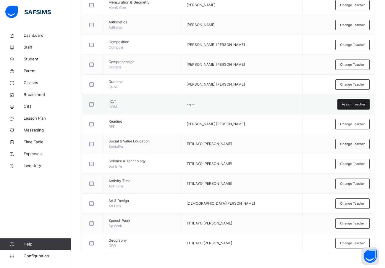
click at [354, 103] on span "Assign Teacher" at bounding box center [353, 104] width 23 height 5
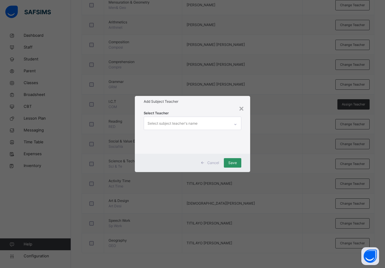
click at [157, 123] on div "Select subject teacher's name" at bounding box center [173, 123] width 50 height 11
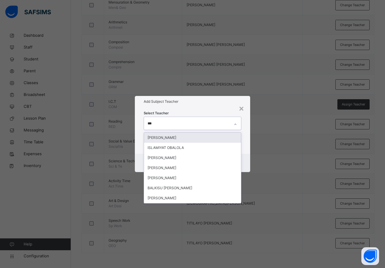
type input "****"
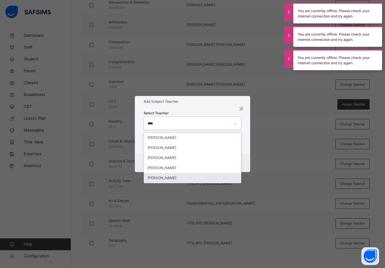
click at [167, 177] on div "[PERSON_NAME]" at bounding box center [192, 178] width 97 height 10
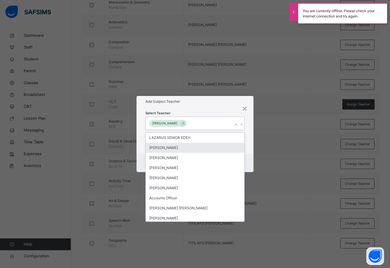
click at [249, 152] on div "Select Teacher option [PERSON_NAME], selected. option [PERSON_NAME] focused, 2 …" at bounding box center [194, 130] width 117 height 46
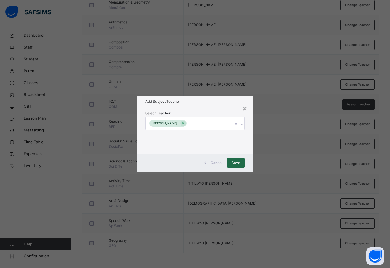
click at [239, 160] on span "Save" at bounding box center [235, 162] width 9 height 5
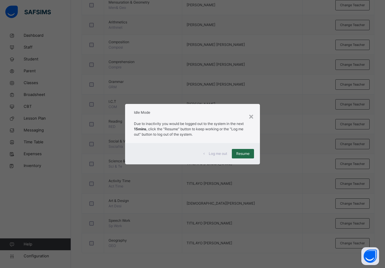
click at [242, 156] on div "Resume" at bounding box center [243, 153] width 22 height 9
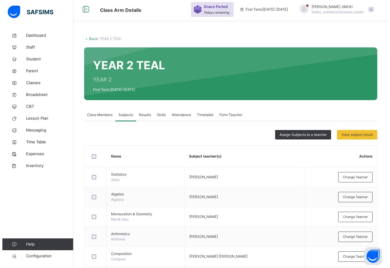
scroll to position [0, 0]
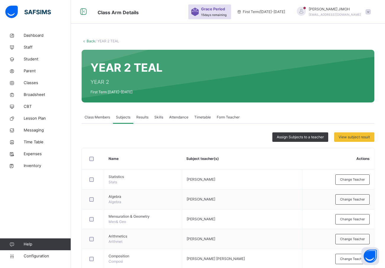
click at [93, 38] on div "Back / YEAR 2 TEAL" at bounding box center [228, 40] width 293 height 5
click at [91, 41] on link "Back" at bounding box center [91, 41] width 9 height 4
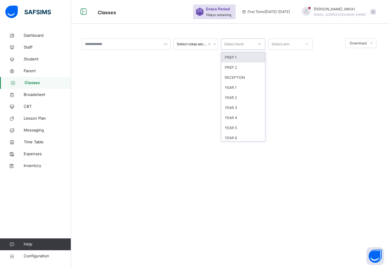
click at [259, 43] on icon at bounding box center [260, 44] width 4 height 6
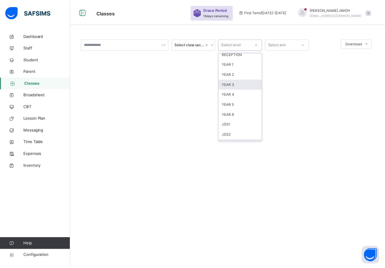
scroll to position [62, 0]
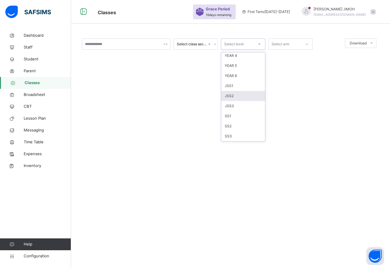
click at [236, 95] on div "JSS2" at bounding box center [243, 96] width 44 height 10
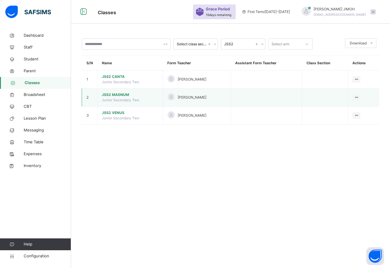
click at [115, 94] on span "JSS2 MAGNUM" at bounding box center [130, 94] width 57 height 5
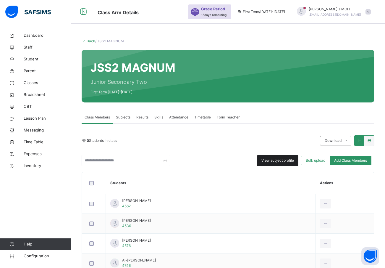
click at [276, 158] on span "View subject profile" at bounding box center [278, 160] width 33 height 5
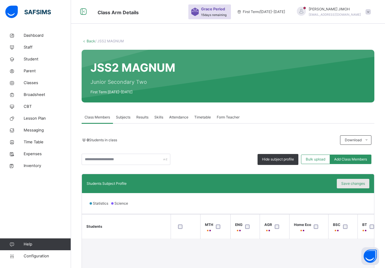
click at [353, 183] on div "Save changes" at bounding box center [353, 183] width 33 height 9
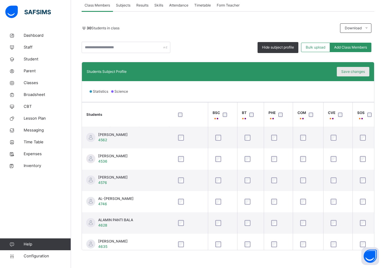
scroll to position [0, 311]
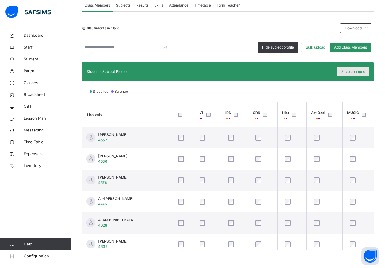
click at [353, 72] on span "Save changes" at bounding box center [354, 71] width 24 height 5
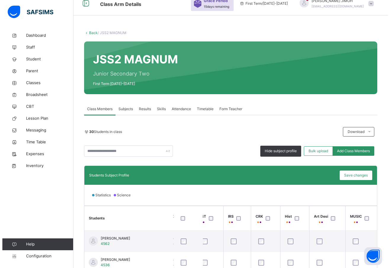
scroll to position [0, 0]
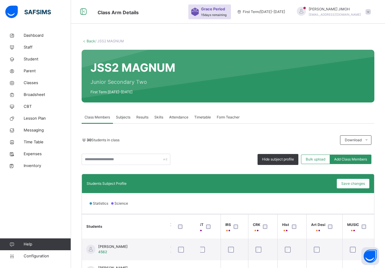
click at [90, 40] on link "Back" at bounding box center [91, 41] width 9 height 4
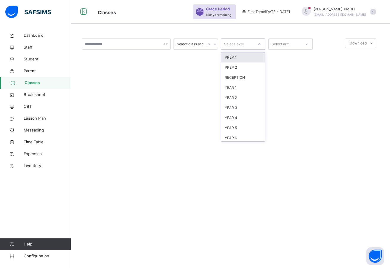
click at [257, 42] on div at bounding box center [259, 43] width 10 height 9
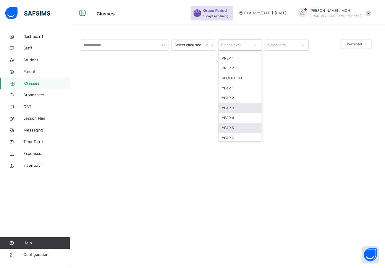
scroll to position [62, 0]
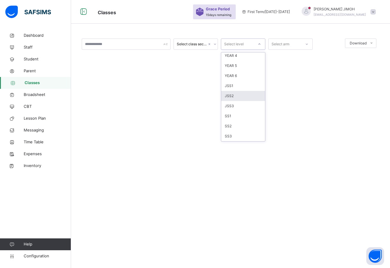
click at [237, 95] on div "JSS2" at bounding box center [243, 96] width 44 height 10
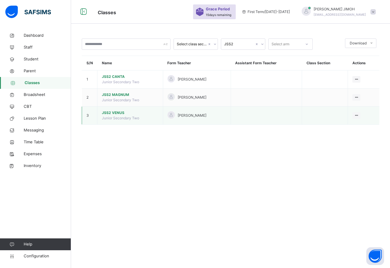
click at [111, 112] on span "JSS2 VENUS" at bounding box center [130, 112] width 57 height 5
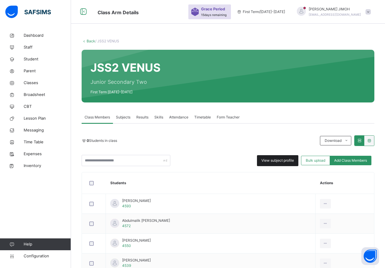
click at [279, 157] on div "View subject profile" at bounding box center [277, 160] width 41 height 11
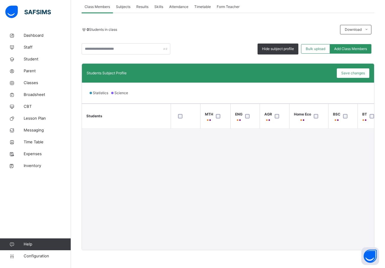
scroll to position [112, 0]
click at [358, 72] on span "Save changes" at bounding box center [354, 72] width 24 height 5
click at [355, 73] on div "Save changes" at bounding box center [353, 72] width 33 height 9
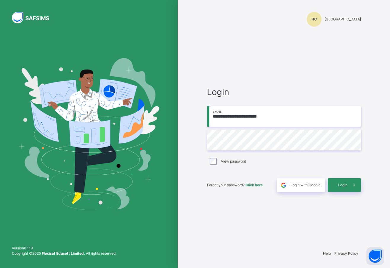
click at [155, 34] on div at bounding box center [89, 134] width 178 height 268
